Goal: Task Accomplishment & Management: Manage account settings

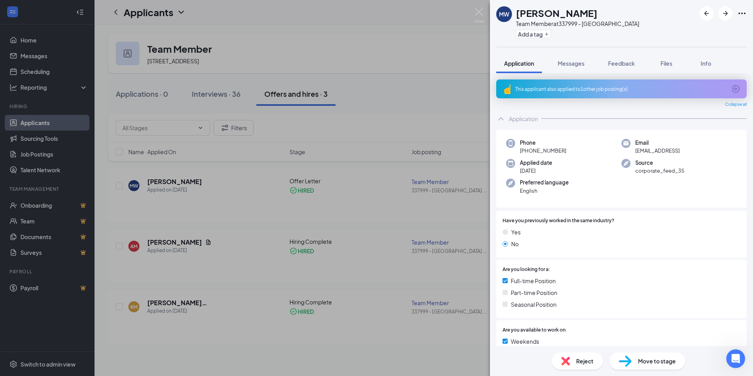
click at [469, 10] on div "MW [PERSON_NAME] Team Member at 337999 - Hillsborough Add a tag Application Mes…" at bounding box center [376, 188] width 753 height 376
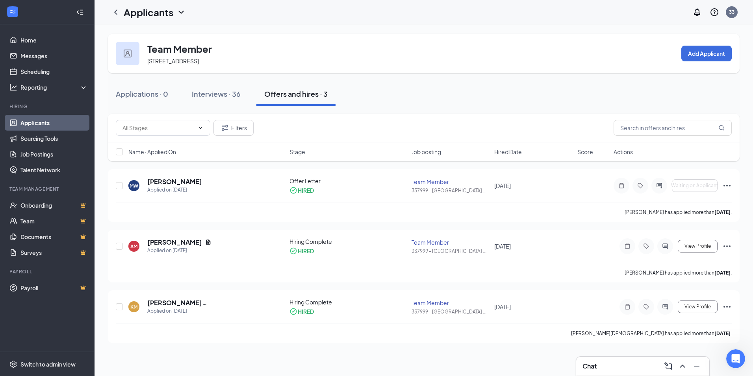
click at [475, 15] on div "Applicants 33" at bounding box center [424, 12] width 658 height 24
click at [483, 20] on div "Applicants 33" at bounding box center [424, 12] width 658 height 24
click at [705, 211] on p "[PERSON_NAME] has applied more than [DATE] ." at bounding box center [678, 212] width 107 height 7
click at [665, 185] on div at bounding box center [659, 186] width 16 height 16
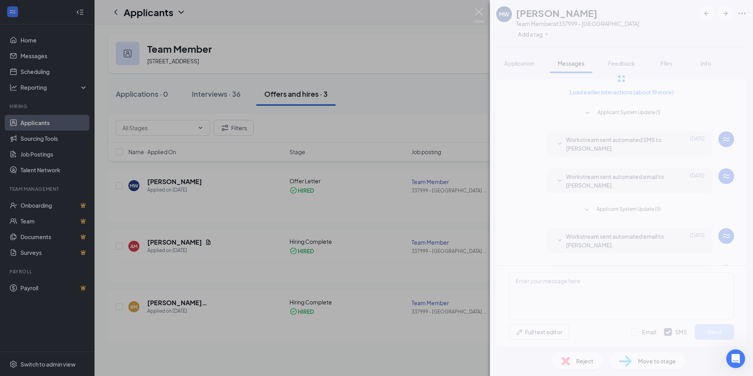
scroll to position [33, 0]
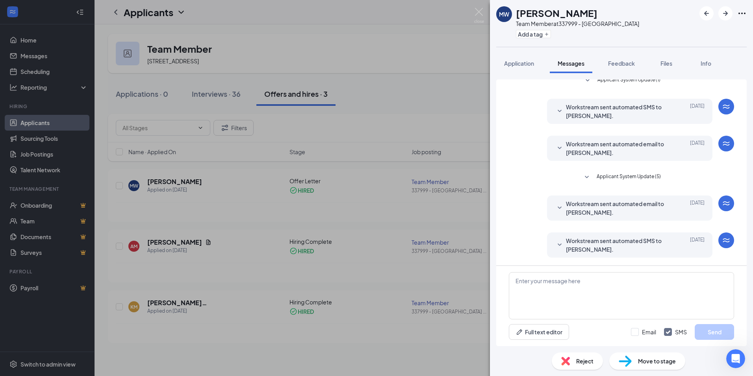
click at [670, 359] on span "Move to stage" at bounding box center [657, 361] width 38 height 9
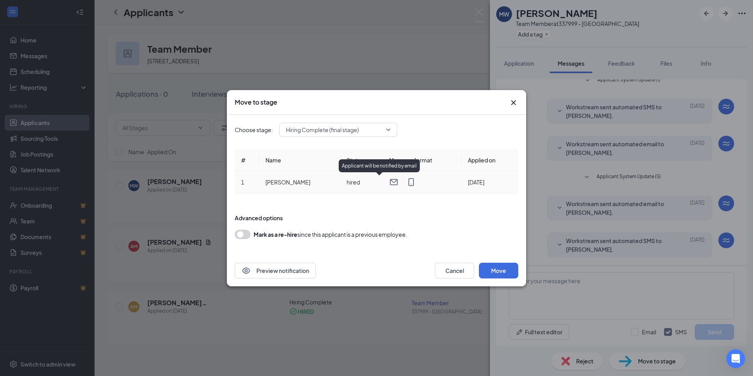
click at [389, 181] on icon "Email" at bounding box center [393, 182] width 9 height 9
click at [389, 185] on div at bounding box center [422, 182] width 66 height 9
click at [367, 229] on form "Advanced options Mark as a re-hire since this applicant is a previous employee." at bounding box center [377, 226] width 284 height 41
click at [522, 279] on div "Preview notification Cancel Move" at bounding box center [376, 271] width 299 height 32
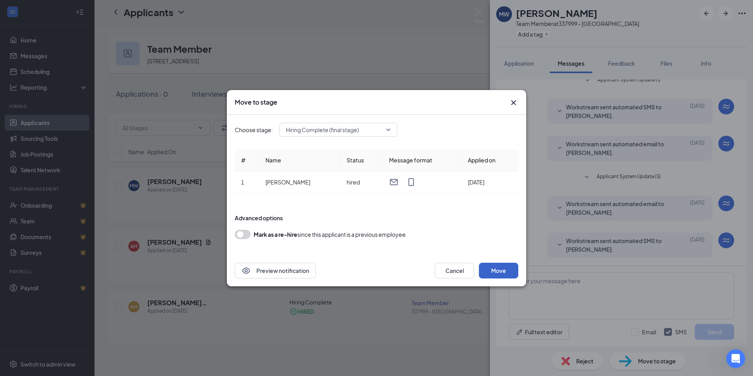
click at [518, 276] on button "Move" at bounding box center [498, 271] width 39 height 16
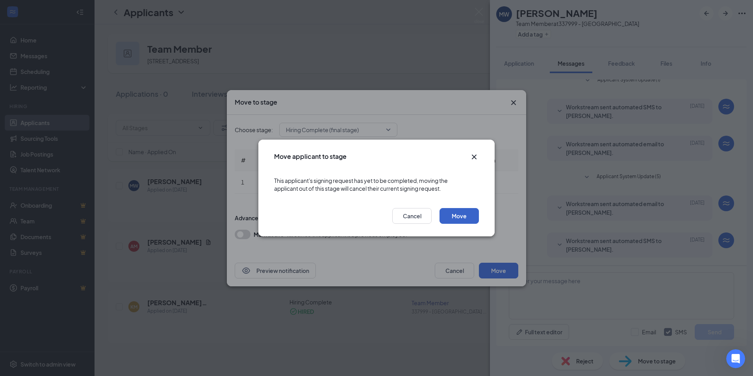
click at [462, 219] on button "Move" at bounding box center [458, 216] width 39 height 16
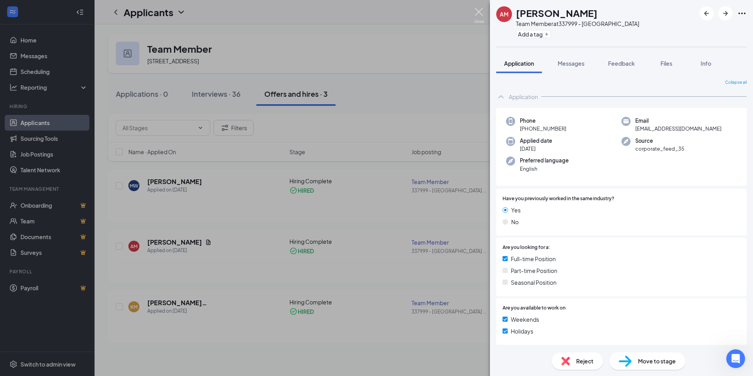
click at [481, 17] on img at bounding box center [479, 15] width 10 height 15
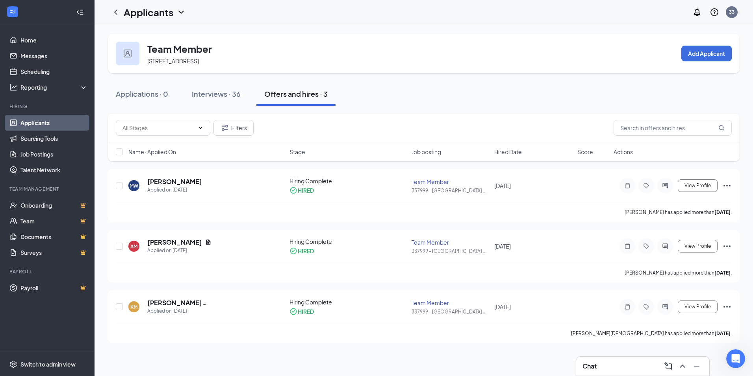
click at [481, 17] on div "Applicants 33" at bounding box center [424, 12] width 658 height 24
click at [195, 185] on div "MW [PERSON_NAME] Applied on [DATE]" at bounding box center [206, 186] width 156 height 17
click at [170, 179] on div "MW [PERSON_NAME] Applied on [DATE] Hiring Complete HIRED Team Member 337999 - […" at bounding box center [424, 195] width 632 height 53
click at [170, 179] on h5 "[PERSON_NAME]" at bounding box center [174, 182] width 55 height 9
click at [170, 179] on body "Home Messages Scheduling Reporting Hiring Applicants Sourcing Tools Job Posting…" at bounding box center [376, 188] width 753 height 376
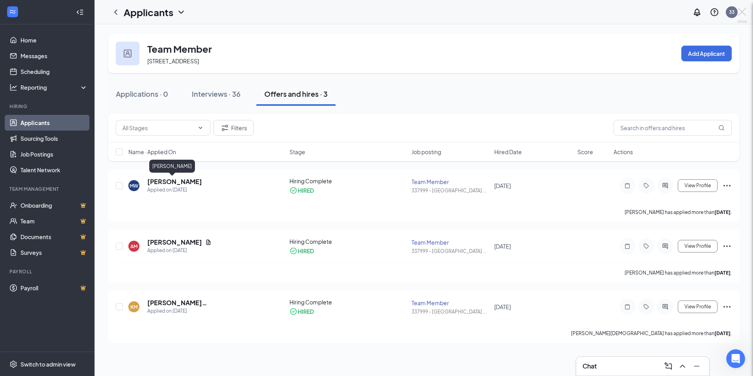
drag, startPoint x: 170, startPoint y: 179, endPoint x: 293, endPoint y: 135, distance: 130.7
click at [293, 135] on div "MW [PERSON_NAME] Team Member at 337999 - Hillsborough Add a tag Application Mes…" at bounding box center [376, 188] width 753 height 376
